Goal: Information Seeking & Learning: Find specific fact

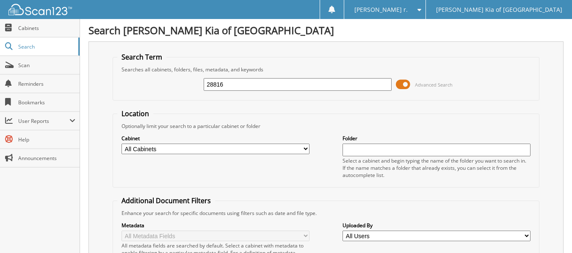
type input "28816"
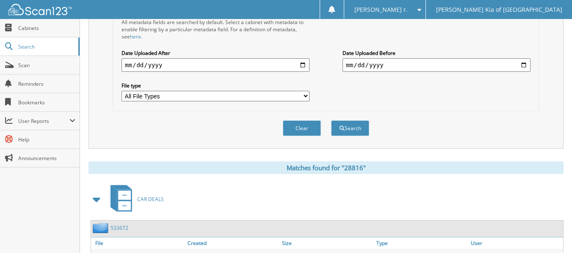
scroll to position [385, 0]
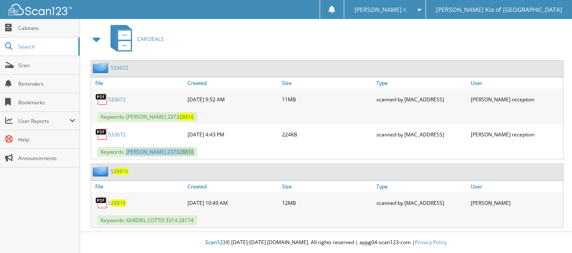
drag, startPoint x: 204, startPoint y: 148, endPoint x: 127, endPoint y: 152, distance: 77.1
click at [127, 152] on div "Keywords: MARIA GARCIA 2373 28816" at bounding box center [327, 152] width 472 height 14
drag, startPoint x: 135, startPoint y: 131, endPoint x: 110, endPoint y: 133, distance: 25.9
click at [105, 135] on div "533672" at bounding box center [138, 134] width 94 height 17
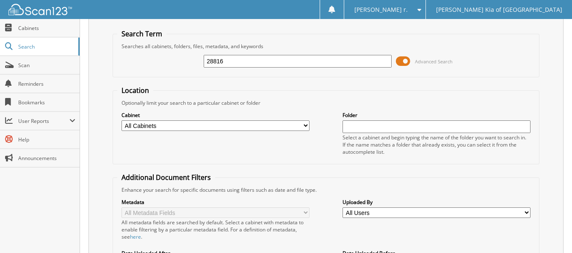
scroll to position [4, 0]
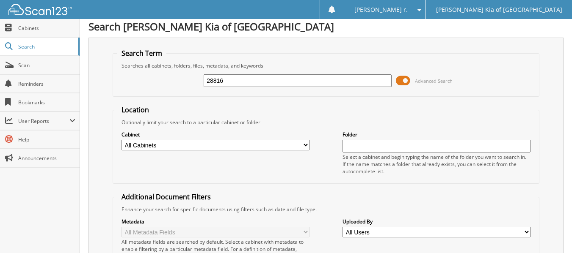
drag, startPoint x: 291, startPoint y: 78, endPoint x: 40, endPoint y: 69, distance: 251.5
click at [92, 73] on div "Search Term Searches all cabinets, folders, files, metadata, and keywords 28816…" at bounding box center [325, 203] width 475 height 331
click at [231, 88] on div "28816" at bounding box center [297, 81] width 188 height 14
drag, startPoint x: 233, startPoint y: 82, endPoint x: 159, endPoint y: 88, distance: 73.9
click at [162, 89] on div "28816 Advanced Search" at bounding box center [325, 80] width 417 height 23
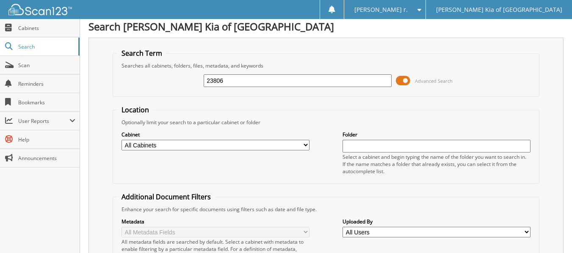
type input "23806"
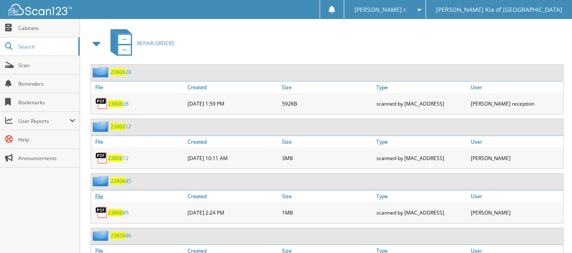
scroll to position [381, 0]
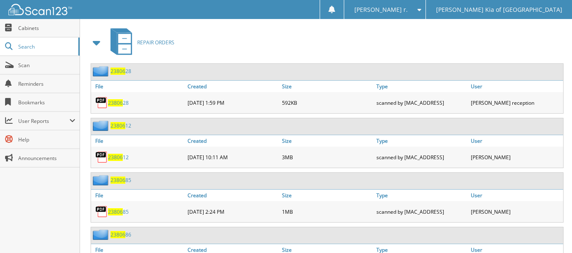
click at [95, 44] on span at bounding box center [97, 42] width 12 height 15
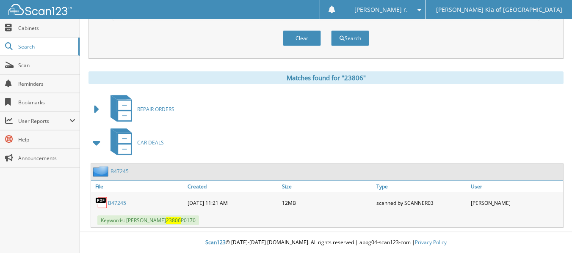
scroll to position [314, 0]
drag, startPoint x: 207, startPoint y: 221, endPoint x: 128, endPoint y: 222, distance: 79.1
click at [128, 222] on div "Keywords: RITA GARCIA 23806 P0170" at bounding box center [327, 221] width 472 height 14
drag, startPoint x: 144, startPoint y: 206, endPoint x: 106, endPoint y: 203, distance: 37.7
click at [106, 203] on div "B47245" at bounding box center [138, 203] width 94 height 17
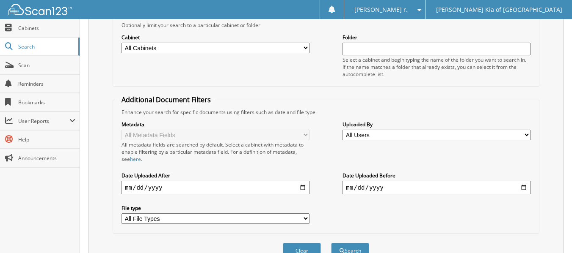
scroll to position [18, 0]
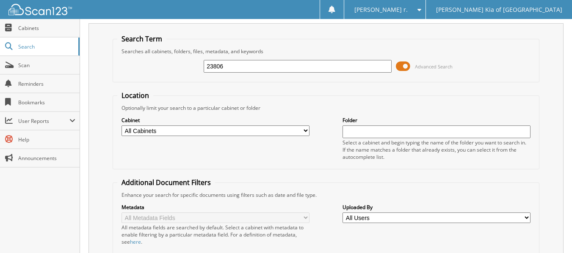
drag, startPoint x: 299, startPoint y: 71, endPoint x: 99, endPoint y: 89, distance: 200.5
click at [99, 89] on div "Search Term Searches all cabinets, folders, files, metadata, and keywords 23806…" at bounding box center [325, 188] width 475 height 331
type input "24421"
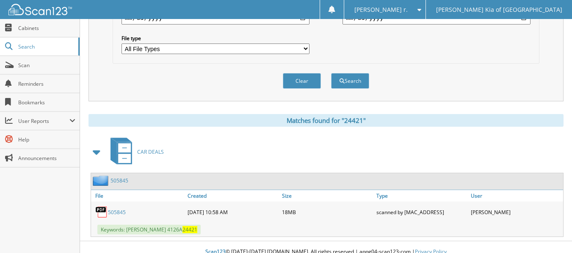
scroll to position [281, 0]
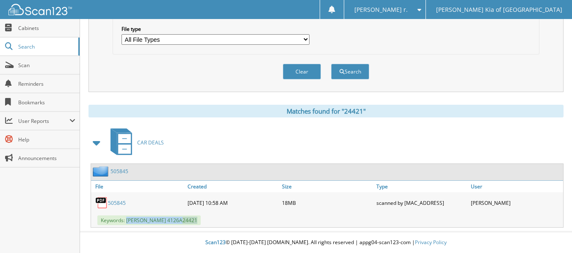
drag, startPoint x: 209, startPoint y: 224, endPoint x: 127, endPoint y: 221, distance: 81.3
click at [127, 221] on div "Keywords: [PERSON_NAME] 4126A 24421" at bounding box center [327, 221] width 472 height 14
drag, startPoint x: 137, startPoint y: 201, endPoint x: 103, endPoint y: 209, distance: 35.2
click at [103, 209] on div "505845" at bounding box center [138, 203] width 94 height 17
click at [44, 124] on span "User Reports" at bounding box center [43, 121] width 51 height 7
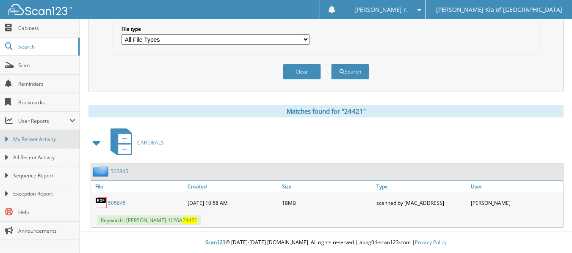
click at [44, 138] on span "My Recent Activity" at bounding box center [44, 140] width 62 height 8
